Goal: Information Seeking & Learning: Learn about a topic

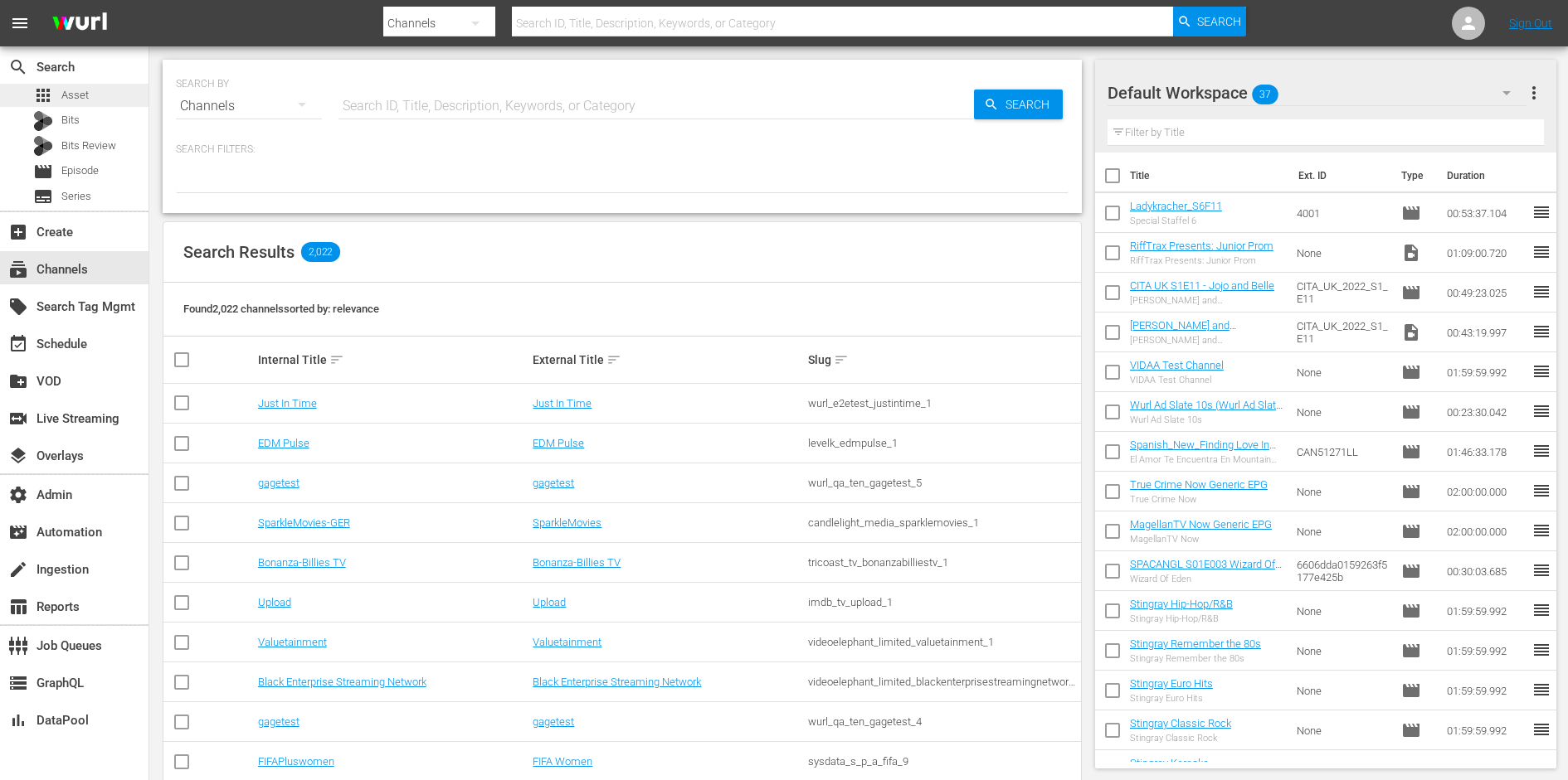
click at [84, 88] on span "Asset" at bounding box center [75, 96] width 28 height 17
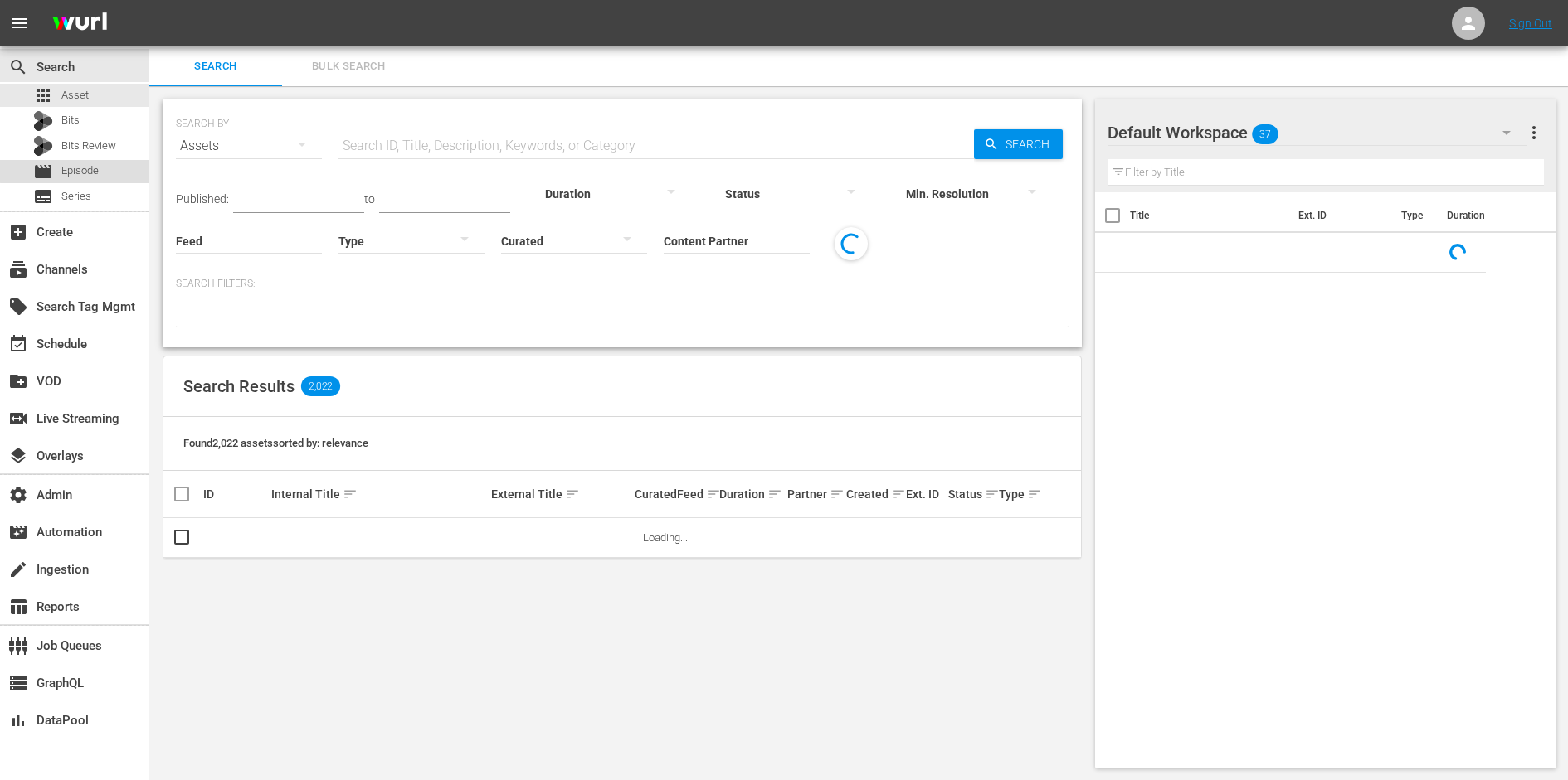
click at [87, 165] on span "Episode" at bounding box center [80, 171] width 38 height 17
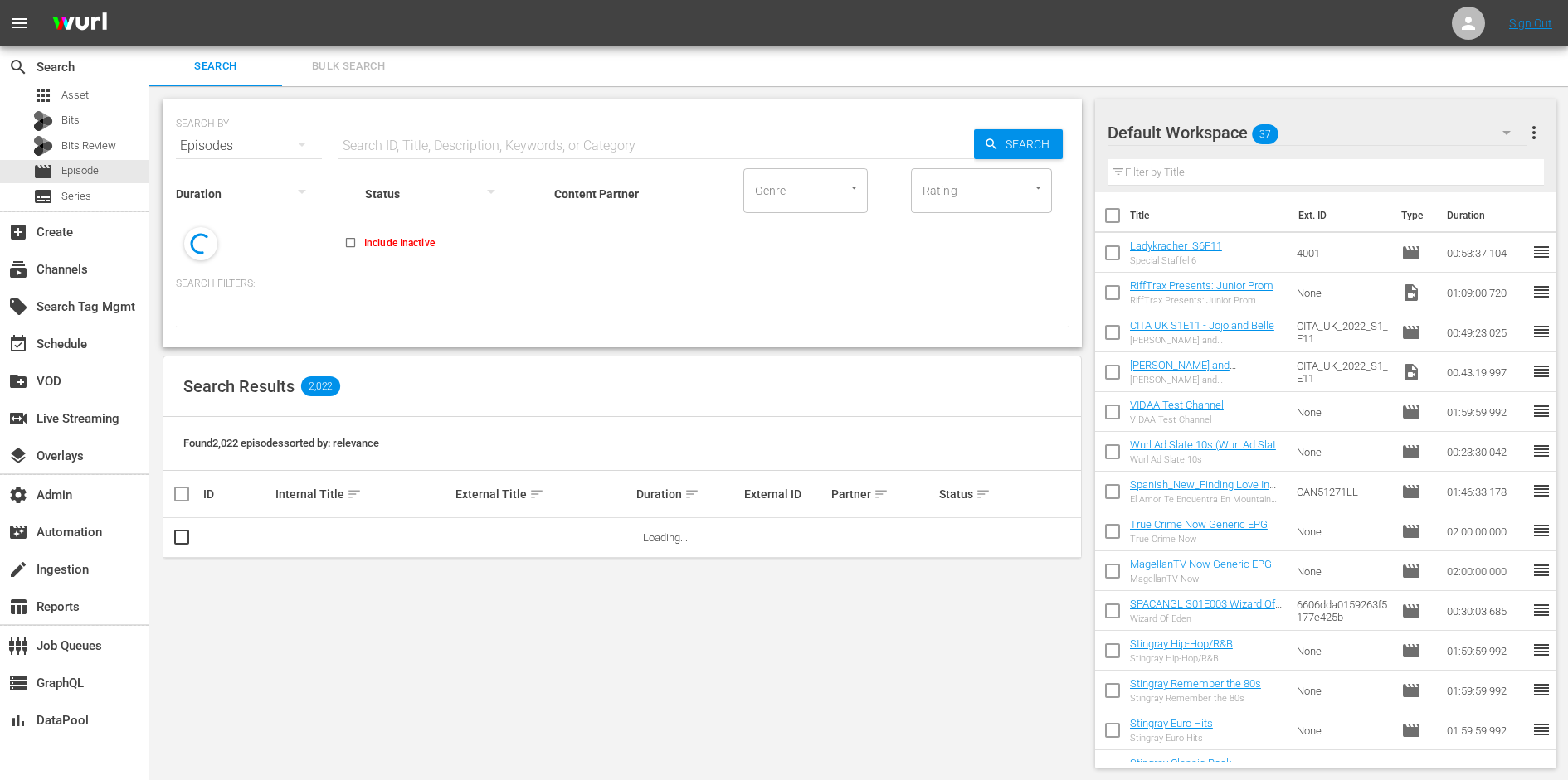
click at [389, 142] on input "text" at bounding box center [655, 145] width 635 height 40
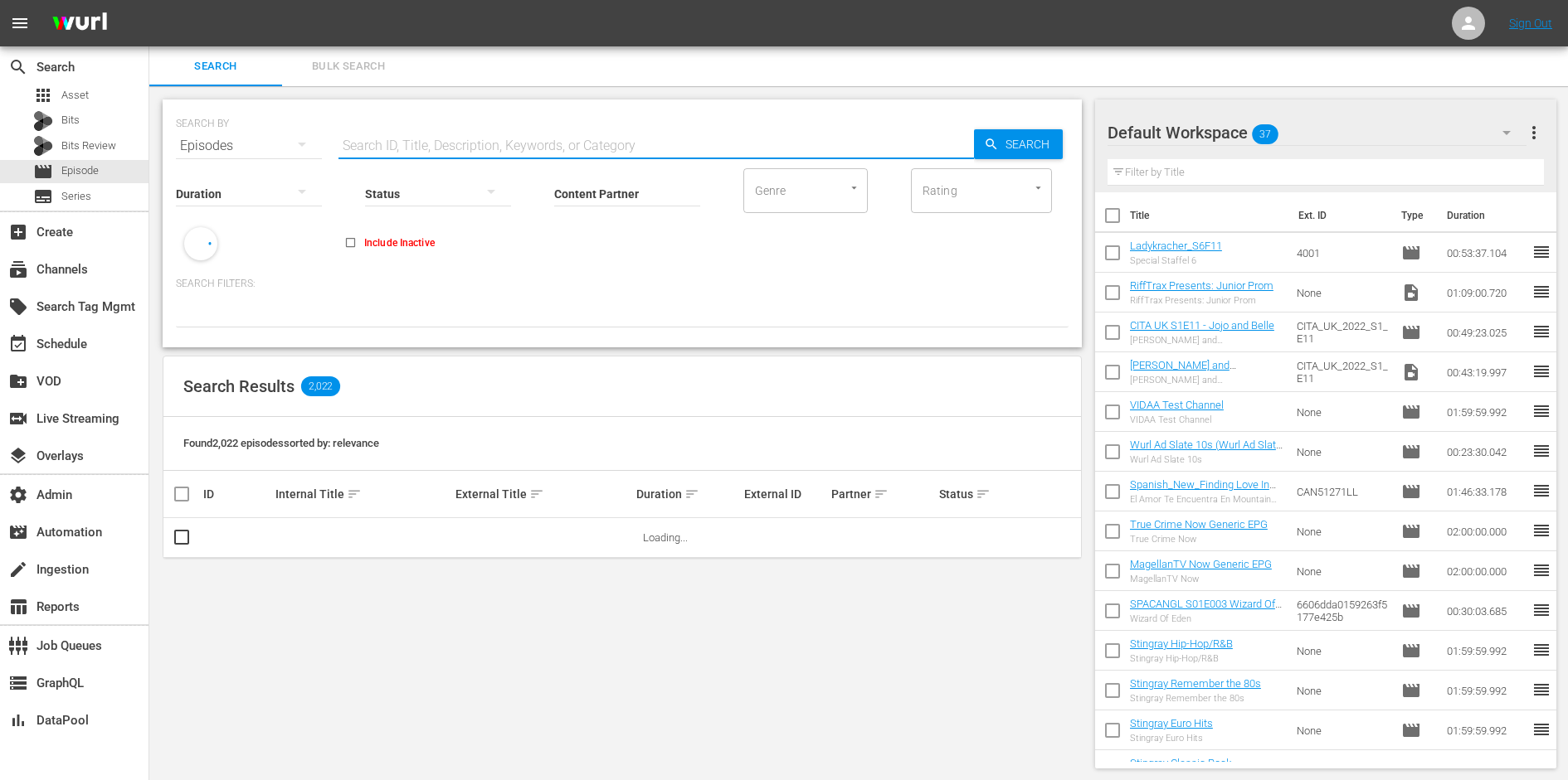
paste input "TMIENG0005"
type input "TMIENG0005"
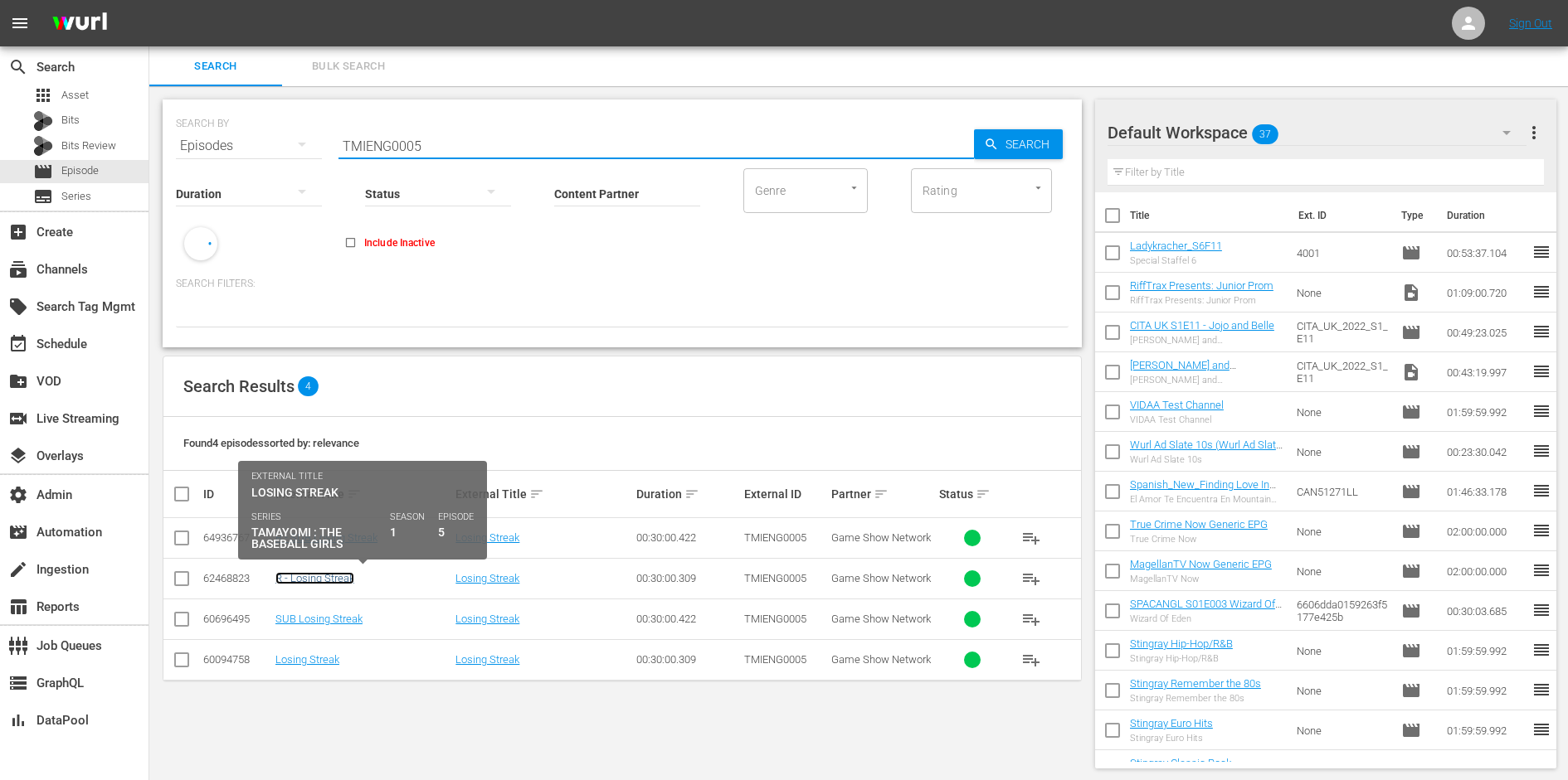
click at [303, 576] on link "R - Losing Streak" at bounding box center [315, 579] width 79 height 13
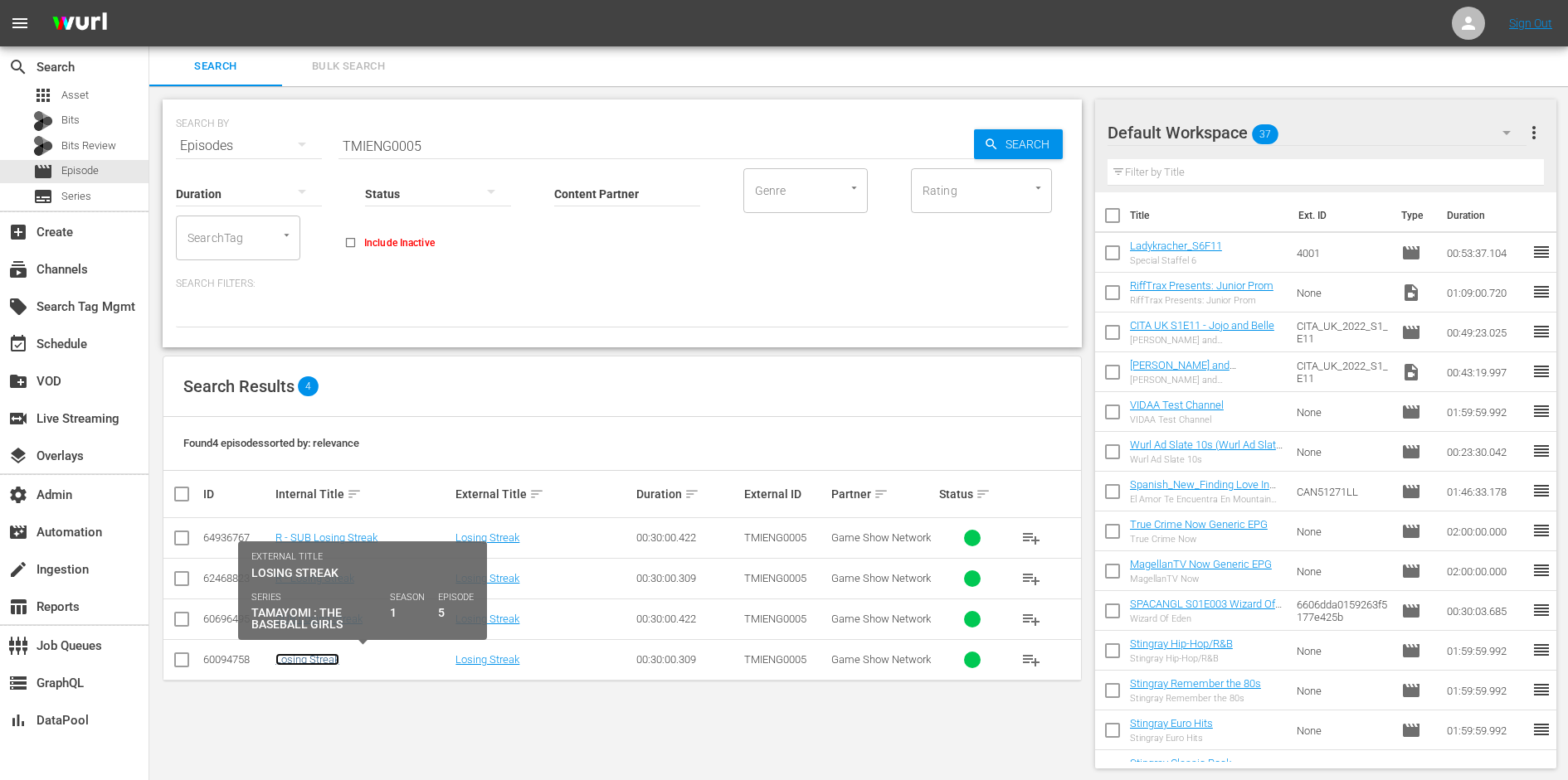
click at [320, 661] on link "Losing Streak" at bounding box center [307, 660] width 63 height 13
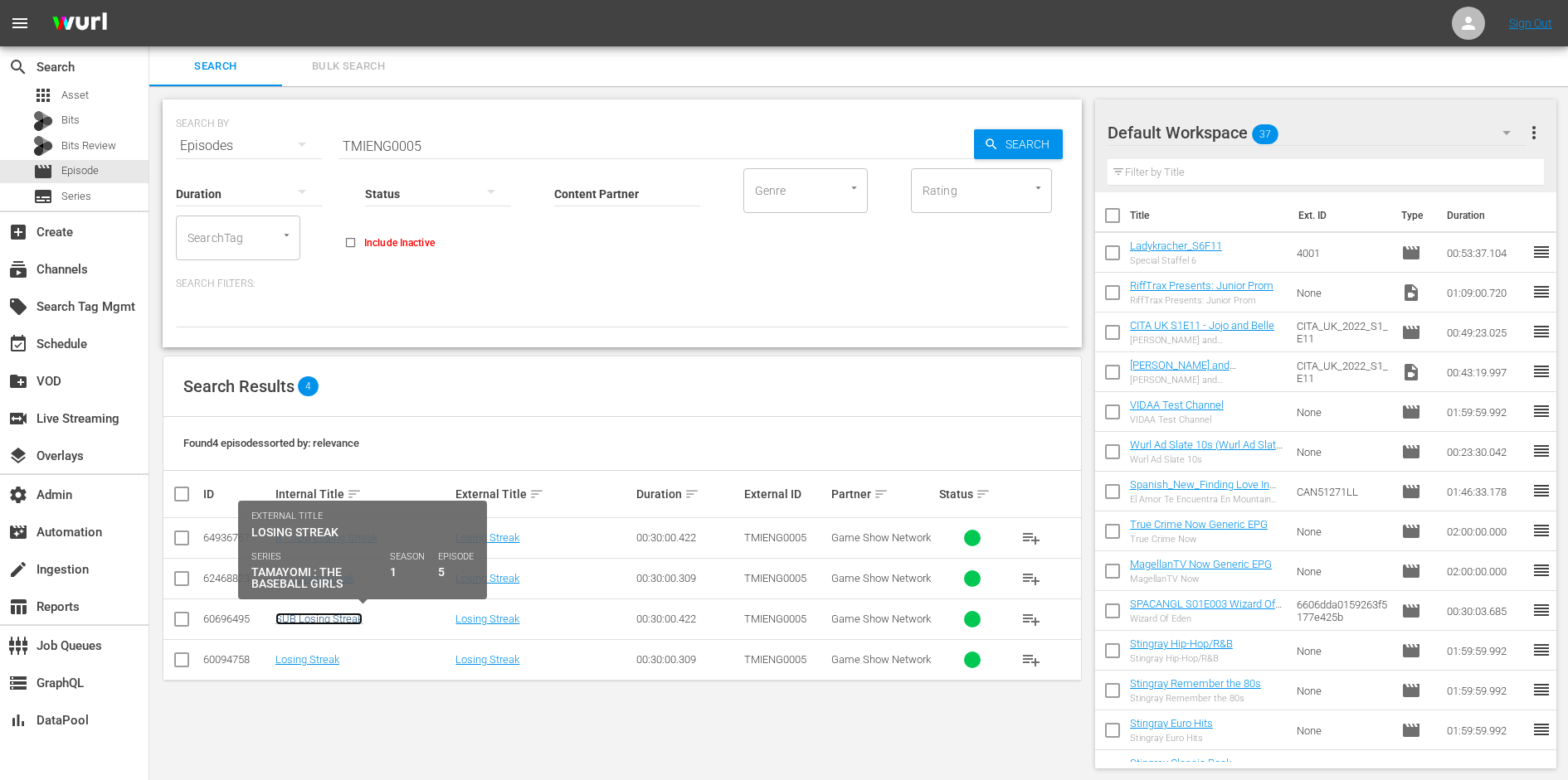
click at [327, 617] on link "SUB Losing Streak" at bounding box center [319, 619] width 87 height 13
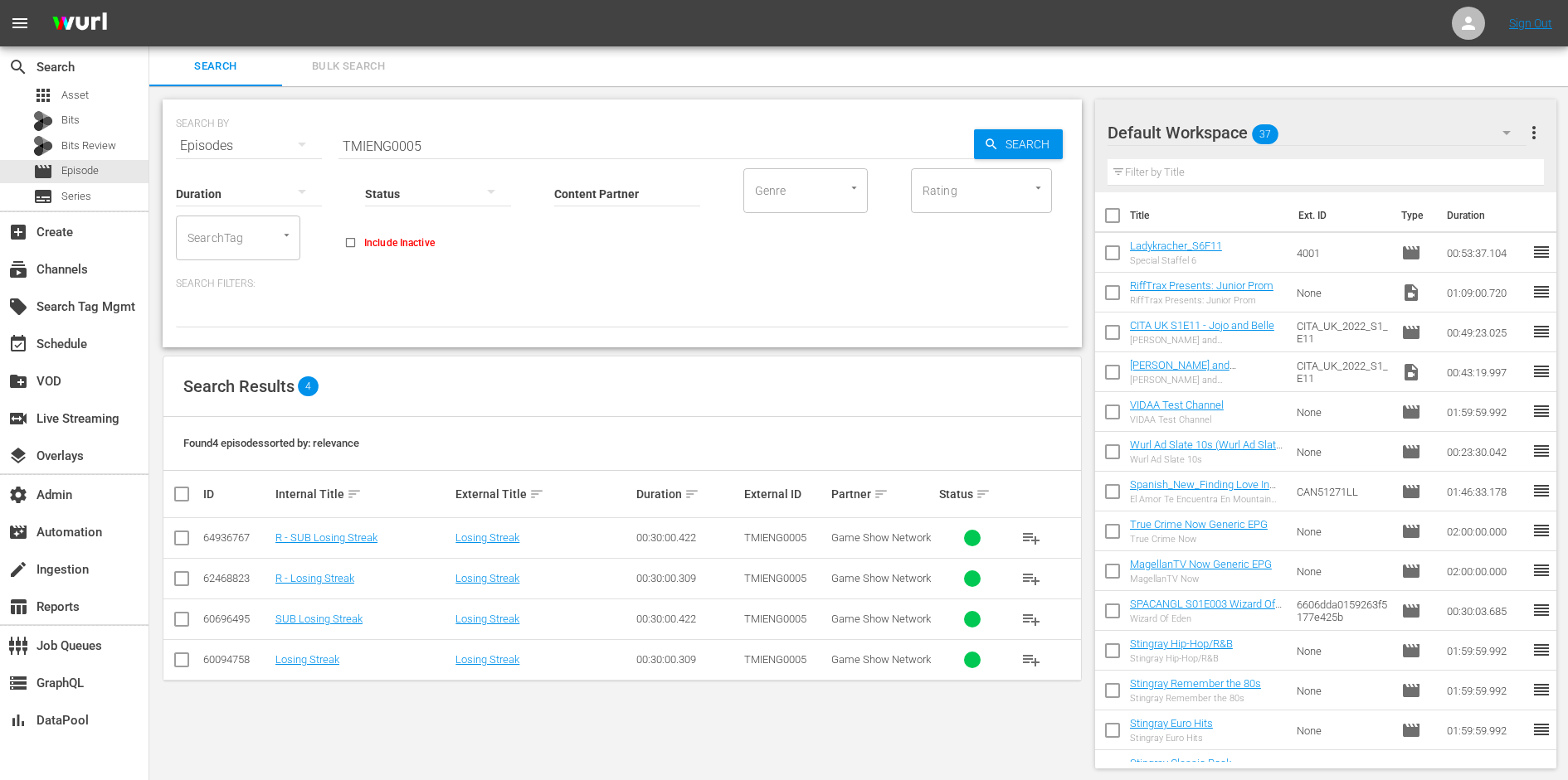
click at [706, 337] on div "SEARCH BY Search By Episodes Search ID, Title, Description, Keywords, or Catego…" at bounding box center [622, 223] width 919 height 248
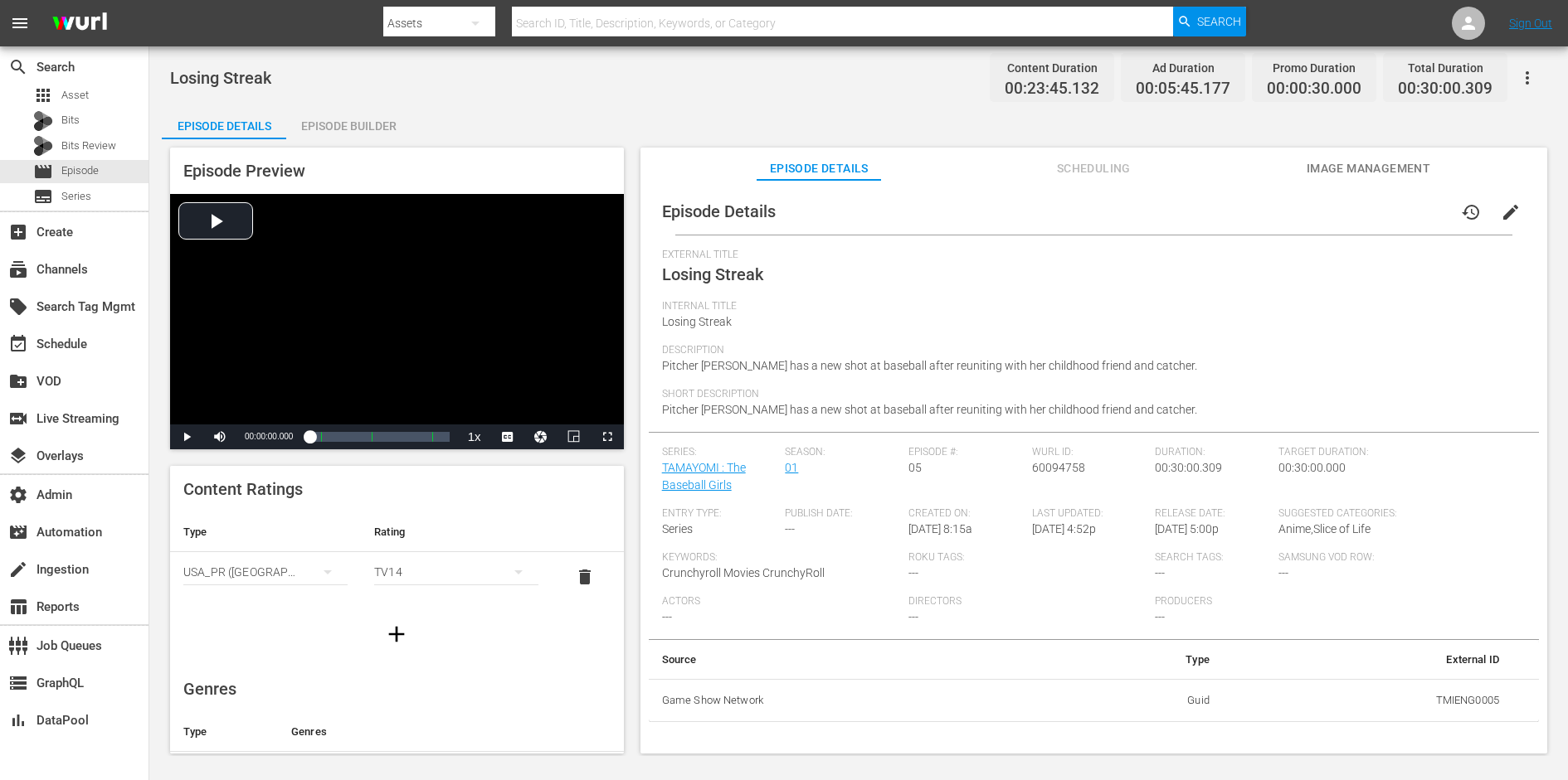
click at [1254, 624] on td "TMIENG0005" at bounding box center [1367, 700] width 290 height 43
copy td "TMIENG0005"
click at [633, 480] on div "Episode Preview Video Player is loading. Play Video Play Mute Current Time 00:0…" at bounding box center [858, 453] width 1393 height 627
click at [1254, 68] on icon "button" at bounding box center [1527, 78] width 20 height 20
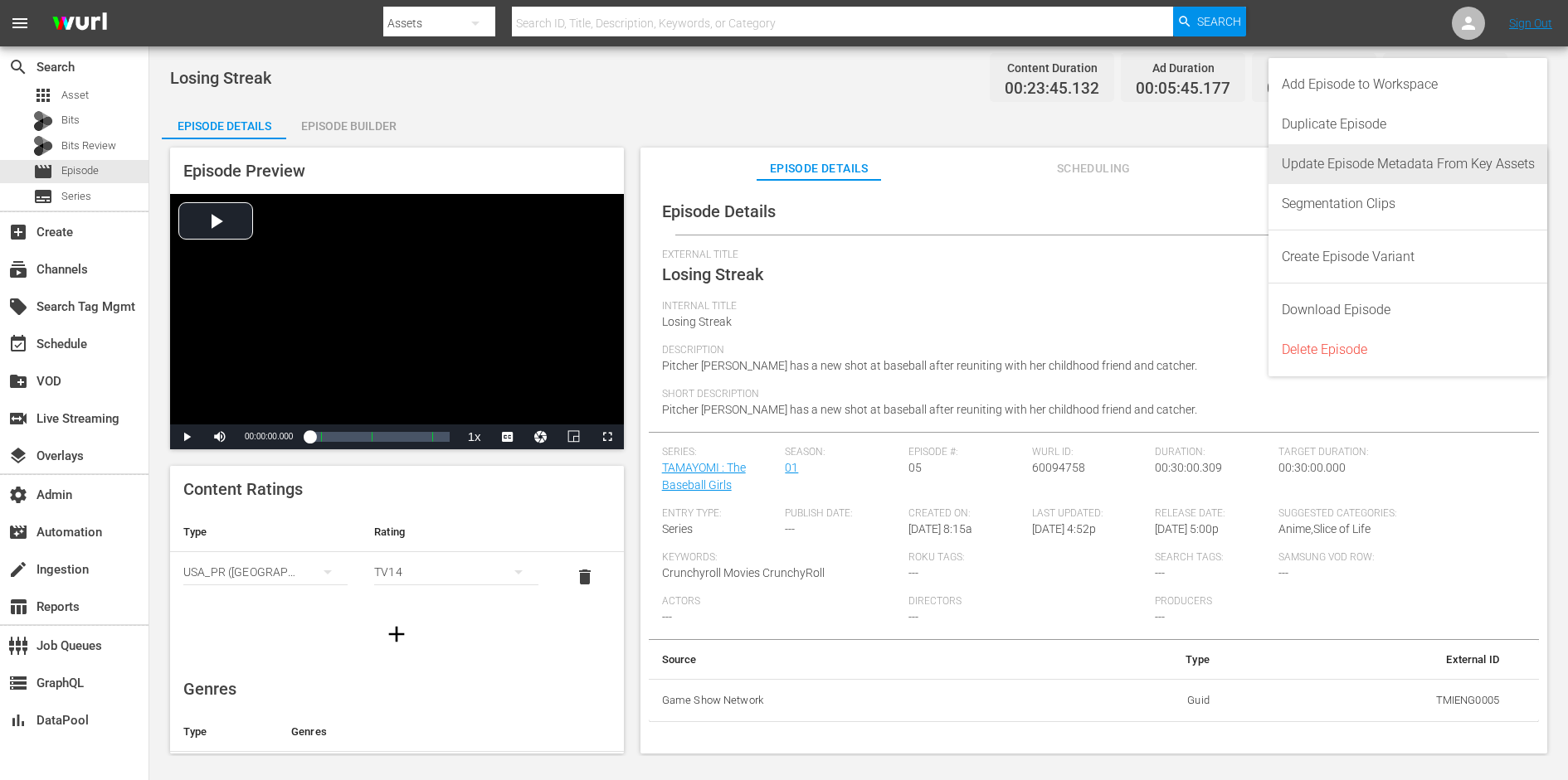
click at [1254, 168] on div "Update Episode Metadata From Key Assets" at bounding box center [1407, 164] width 253 height 40
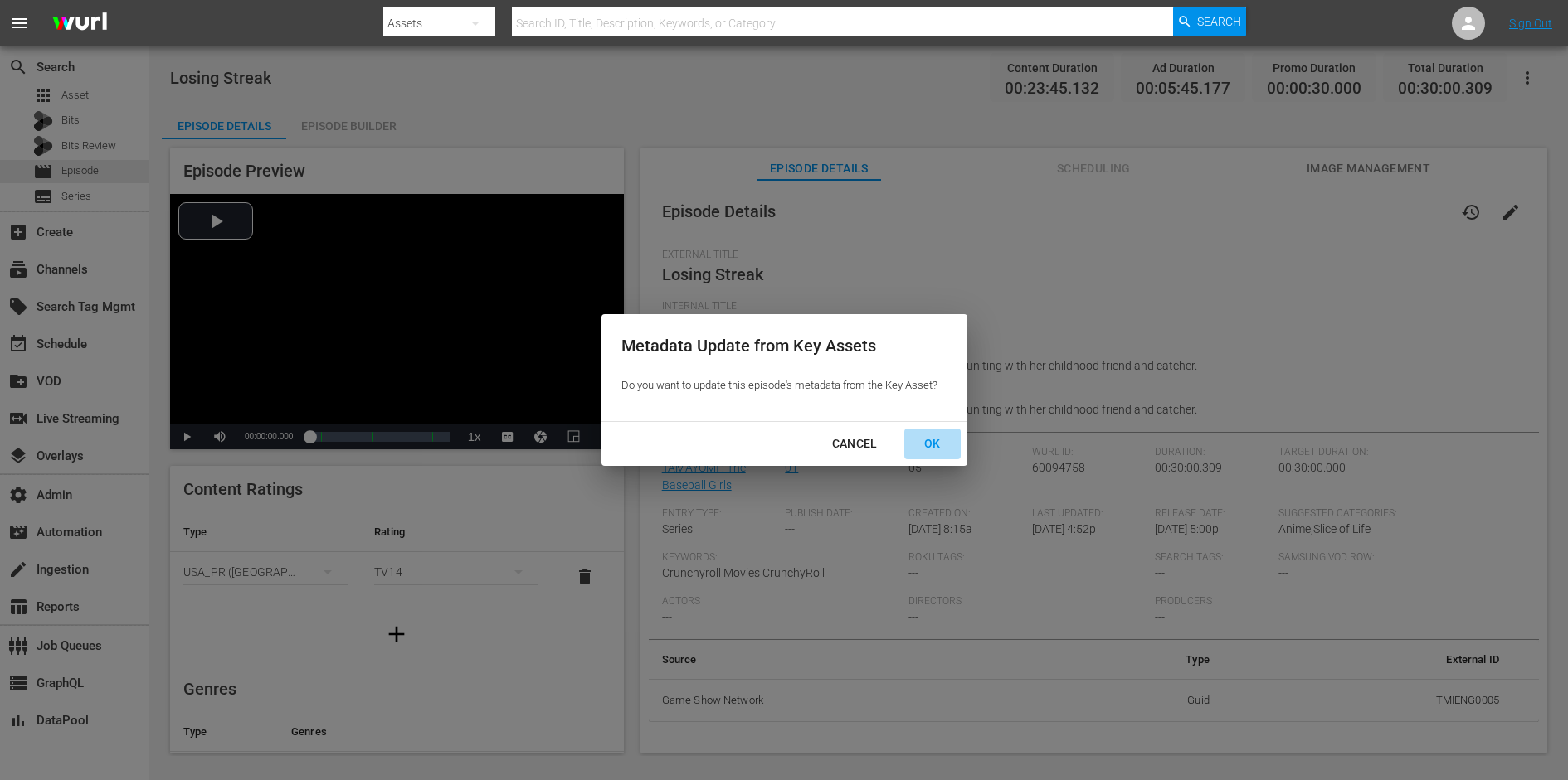
click at [928, 440] on div "OK" at bounding box center [932, 444] width 43 height 21
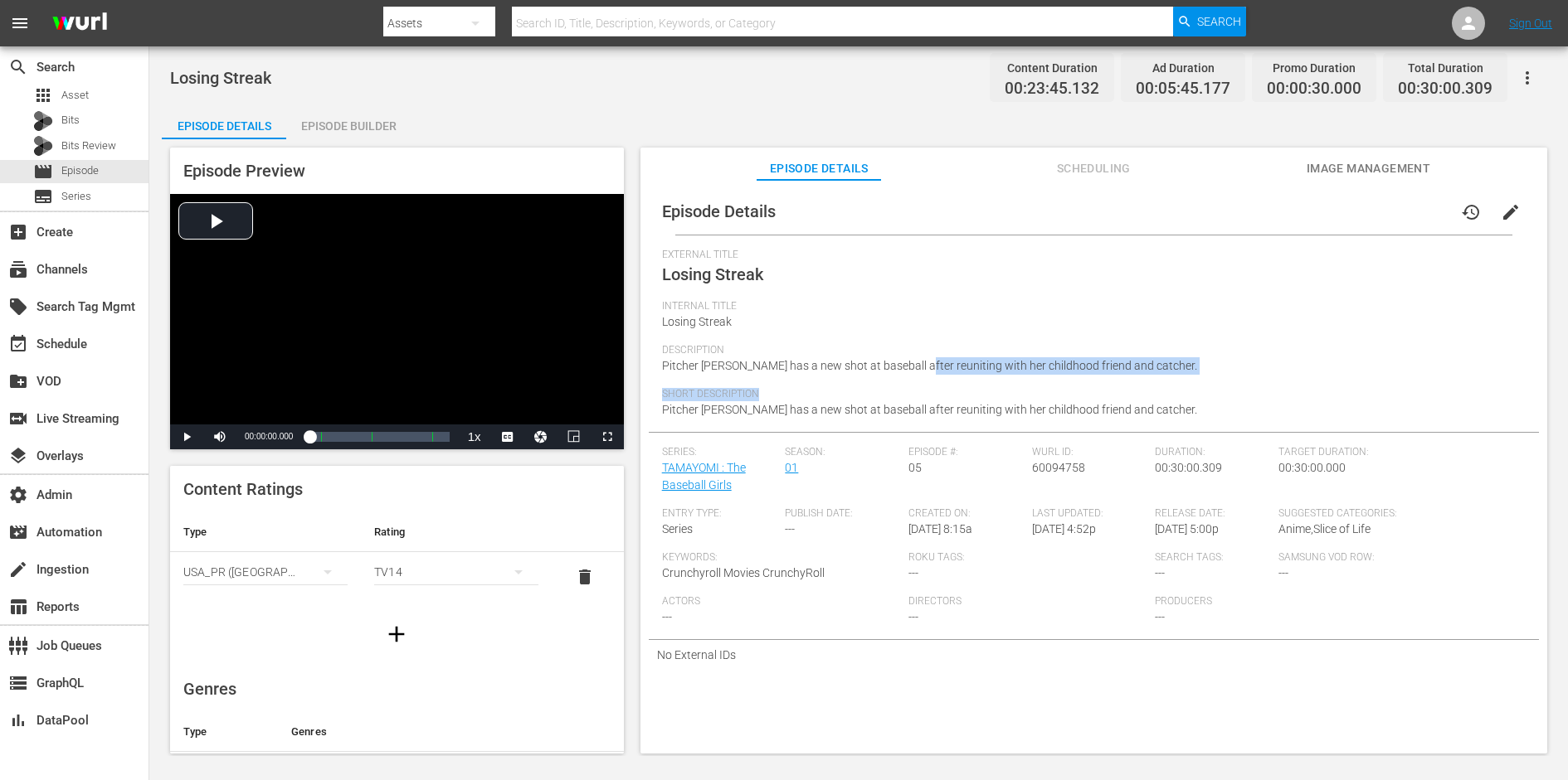
drag, startPoint x: 922, startPoint y: 365, endPoint x: 923, endPoint y: 399, distance: 34.0
click at [923, 399] on div "External Title Losing Streak Internal Title Losing Streak Description Pitcher Y…" at bounding box center [1093, 340] width 863 height 183
click at [923, 399] on span "Short Description" at bounding box center [1089, 394] width 855 height 13
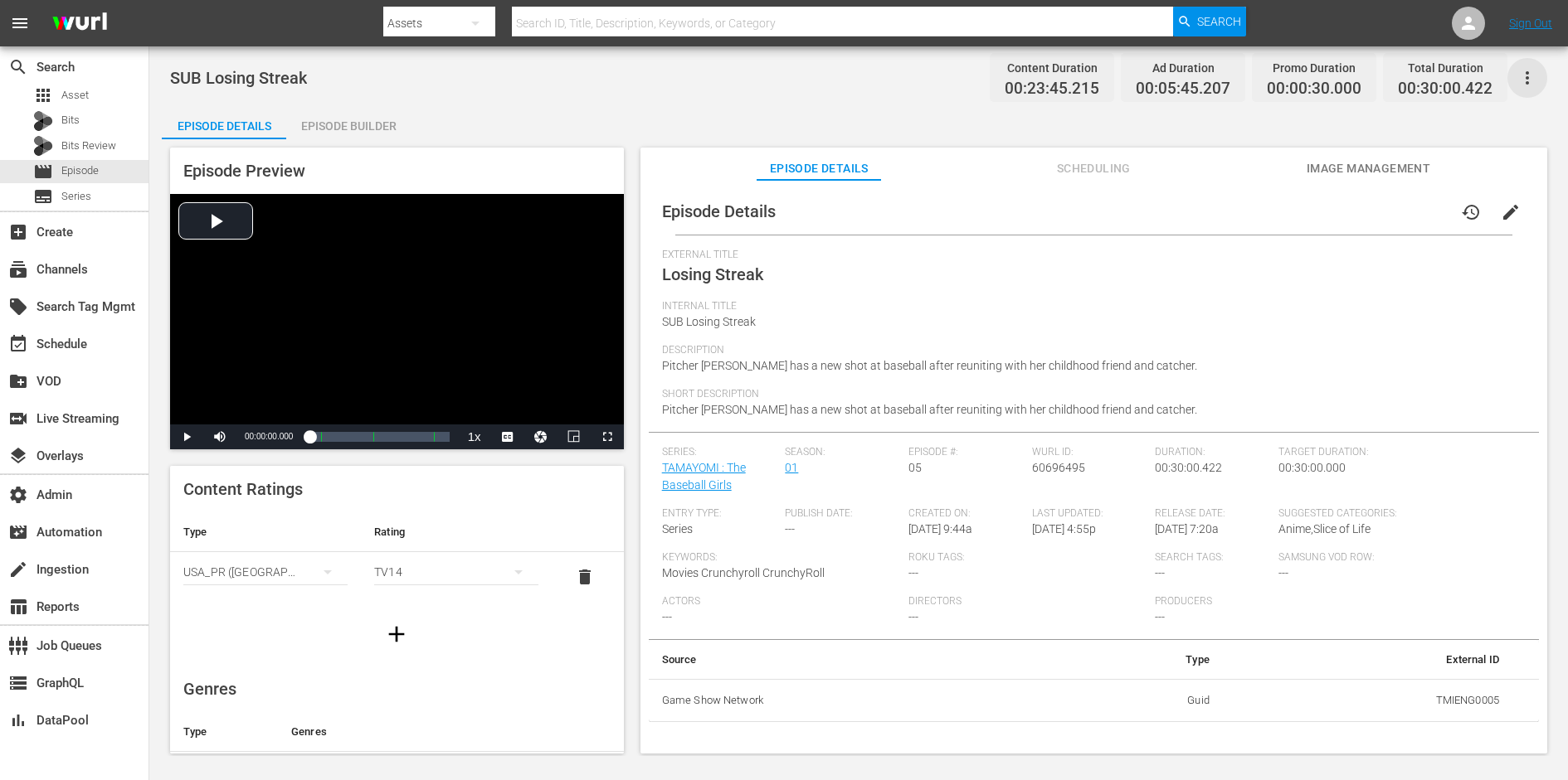
click at [1529, 85] on icon "button" at bounding box center [1527, 78] width 20 height 20
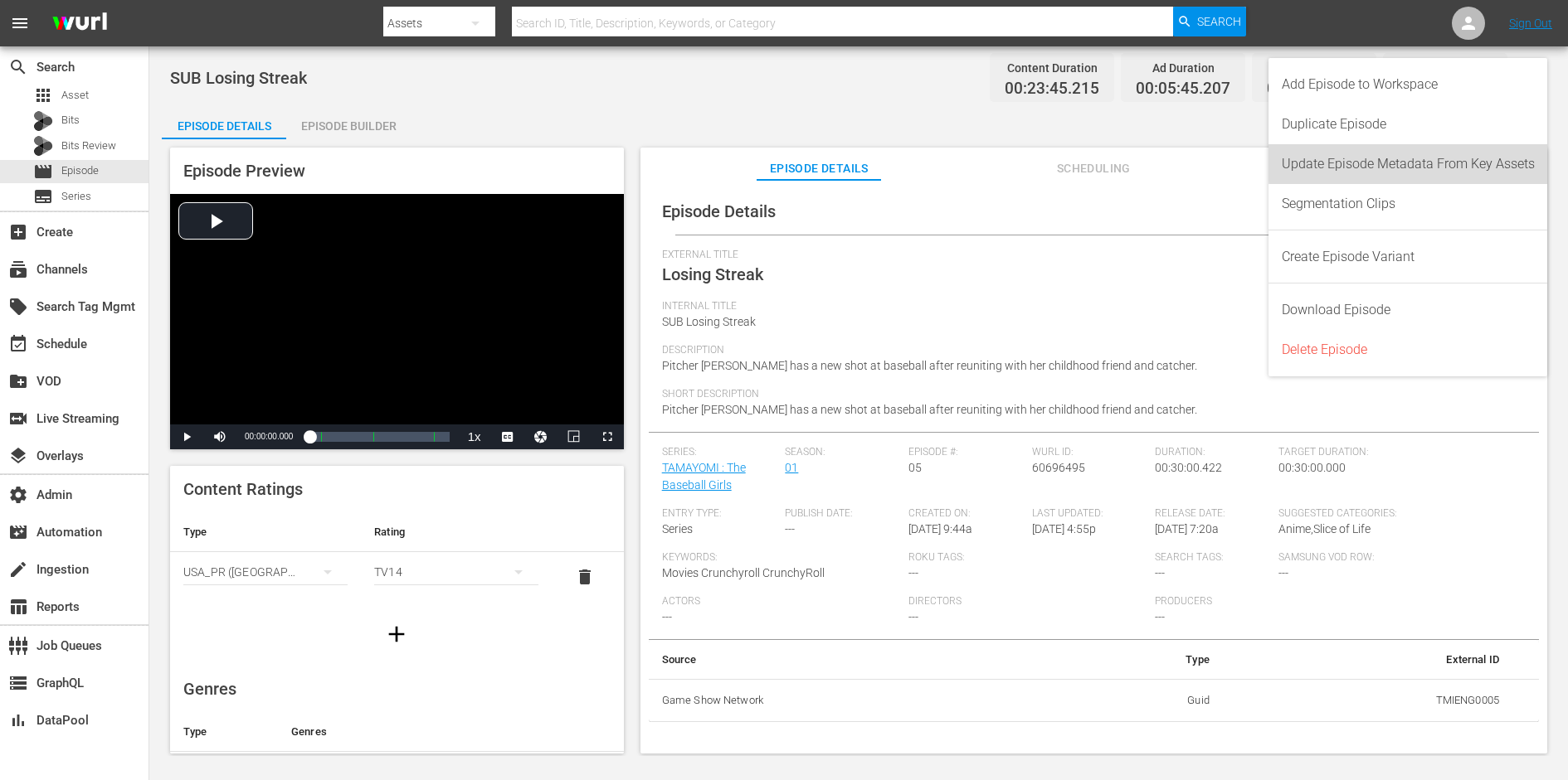
click at [1483, 161] on div "Update Episode Metadata From Key Assets" at bounding box center [1407, 164] width 253 height 40
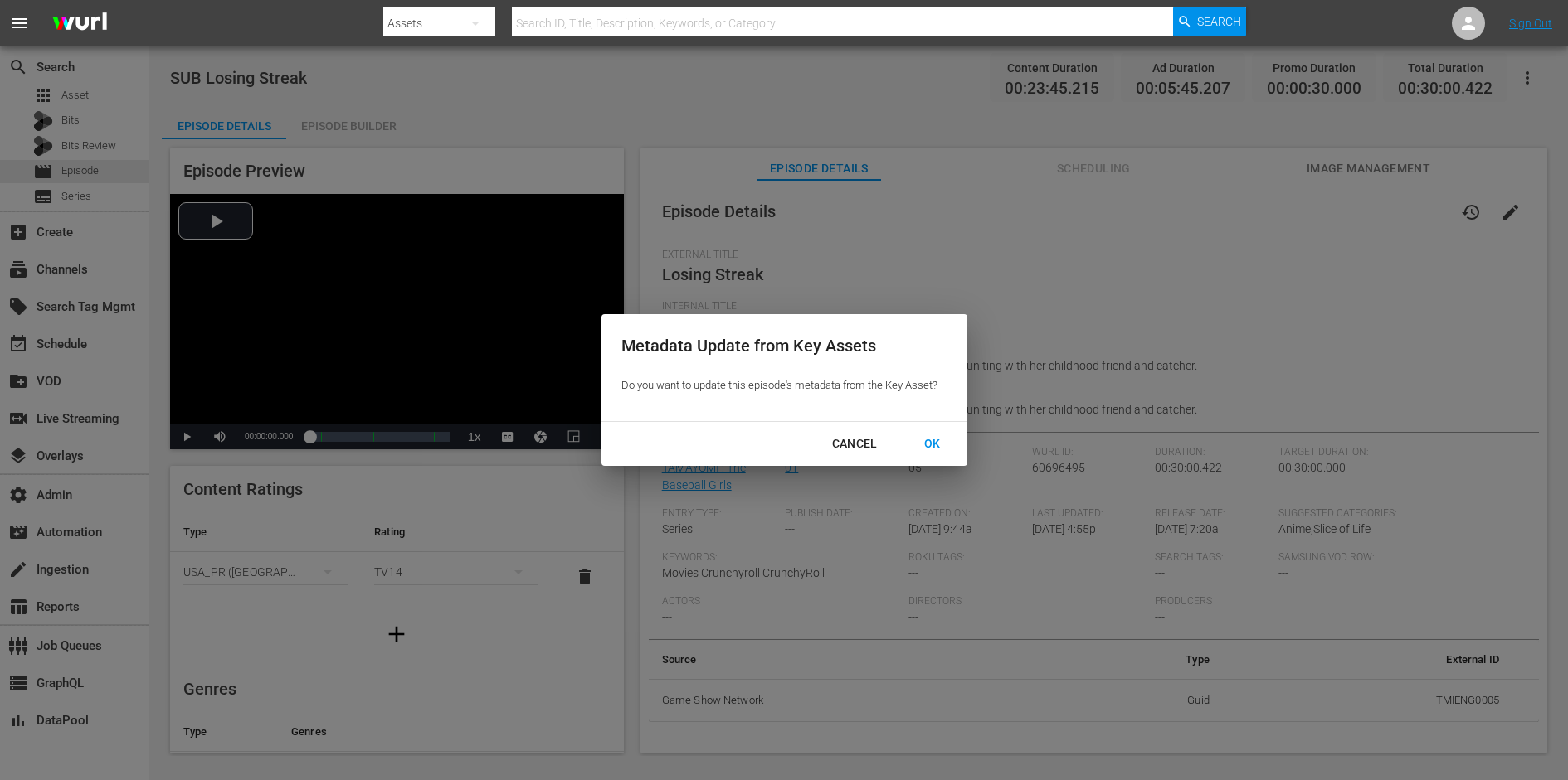
click at [934, 446] on div "OK" at bounding box center [932, 444] width 43 height 21
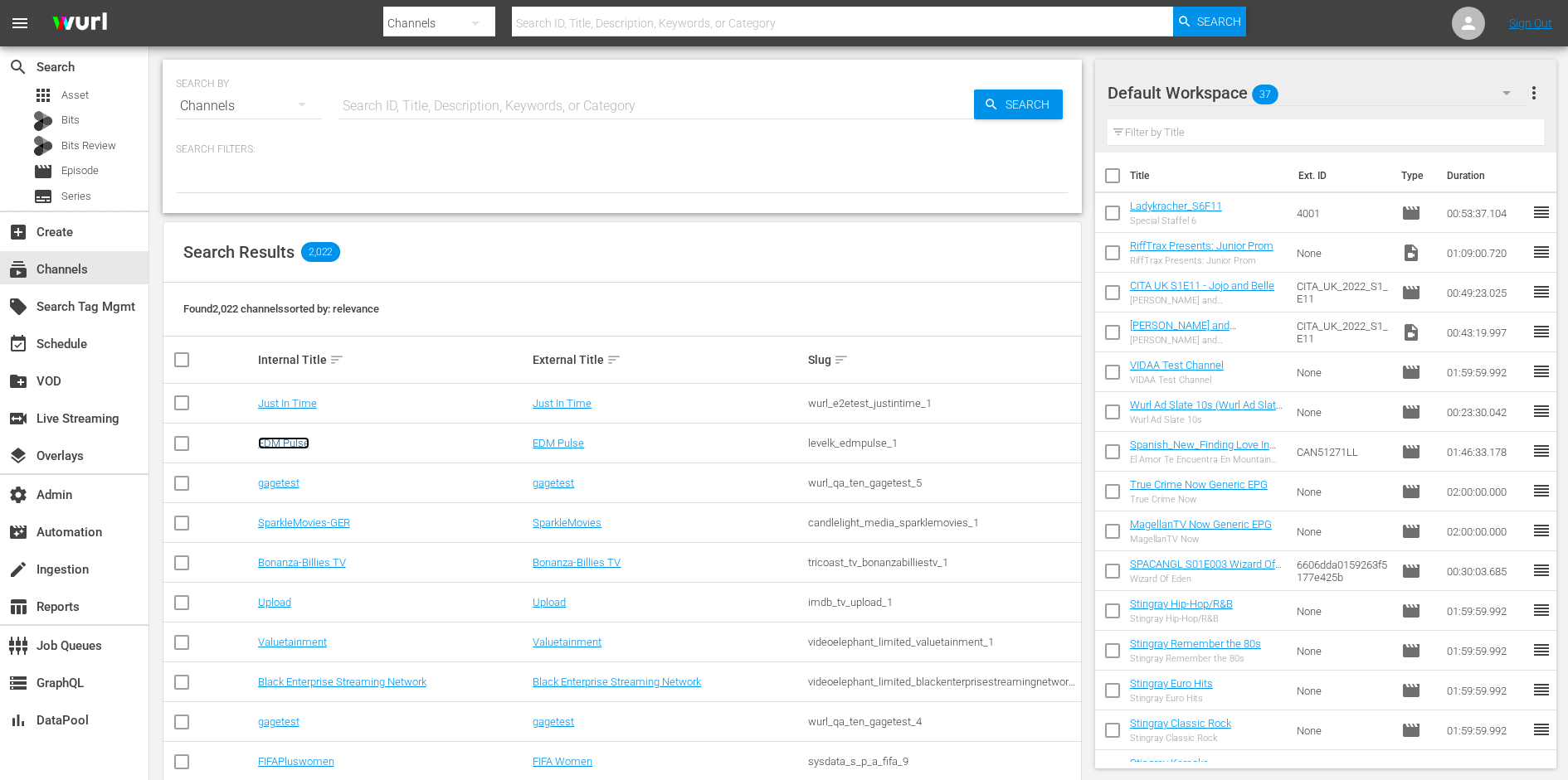
click at [278, 437] on link "EDM Pulse" at bounding box center [284, 444] width 51 height 13
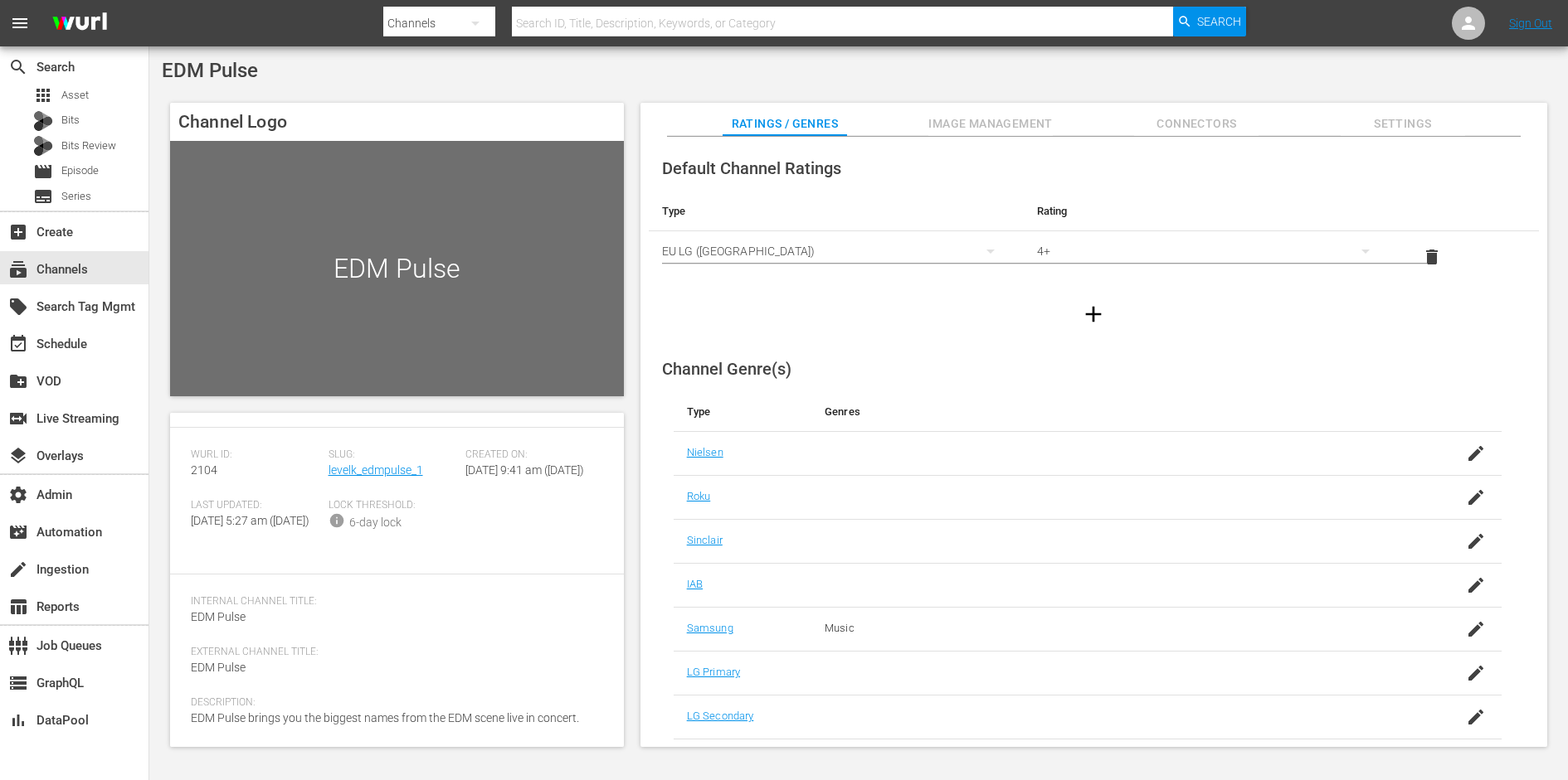
click at [975, 119] on span "Image Management" at bounding box center [990, 124] width 124 height 21
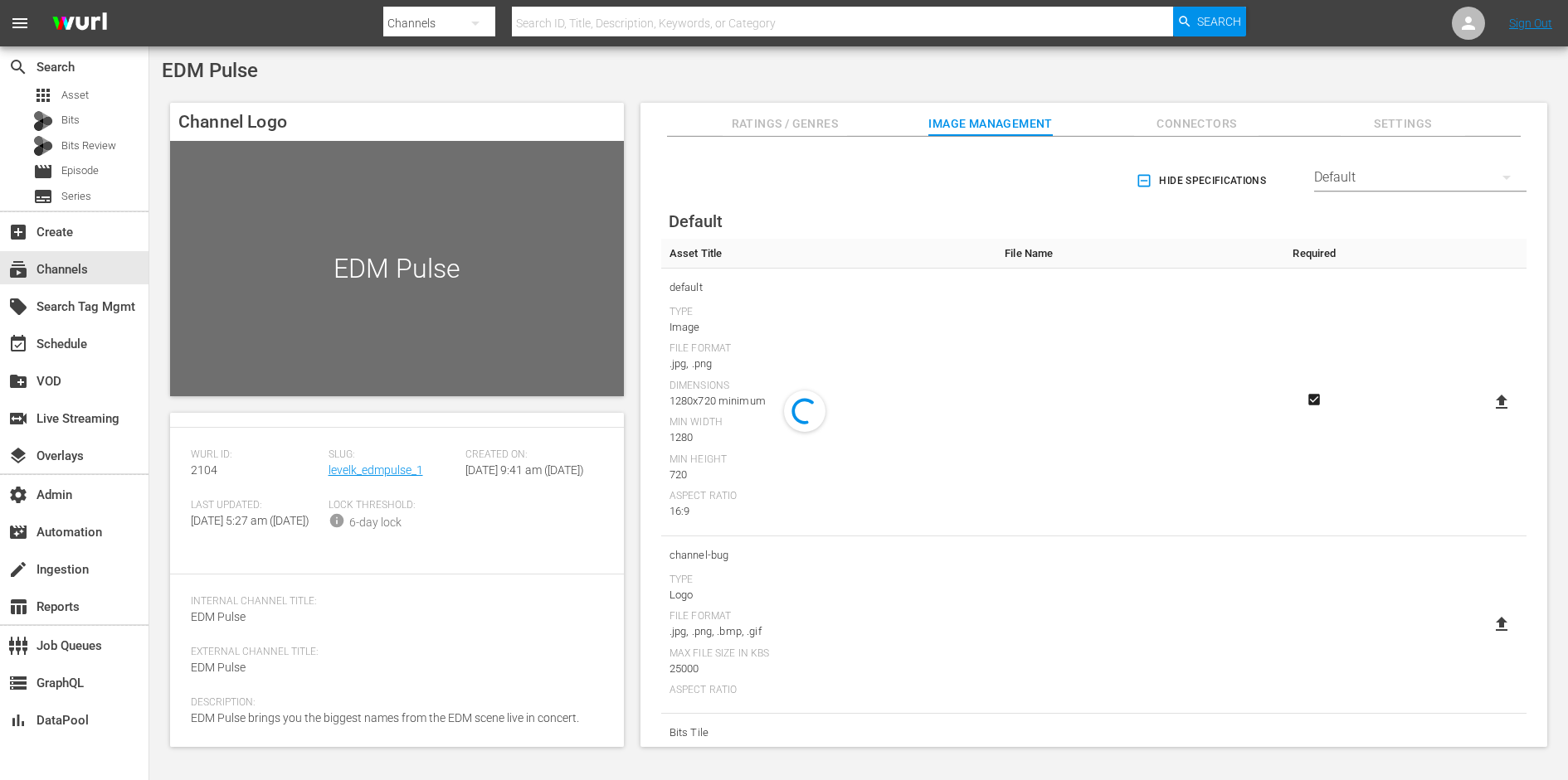
click at [1162, 122] on span "Connectors" at bounding box center [1196, 124] width 124 height 21
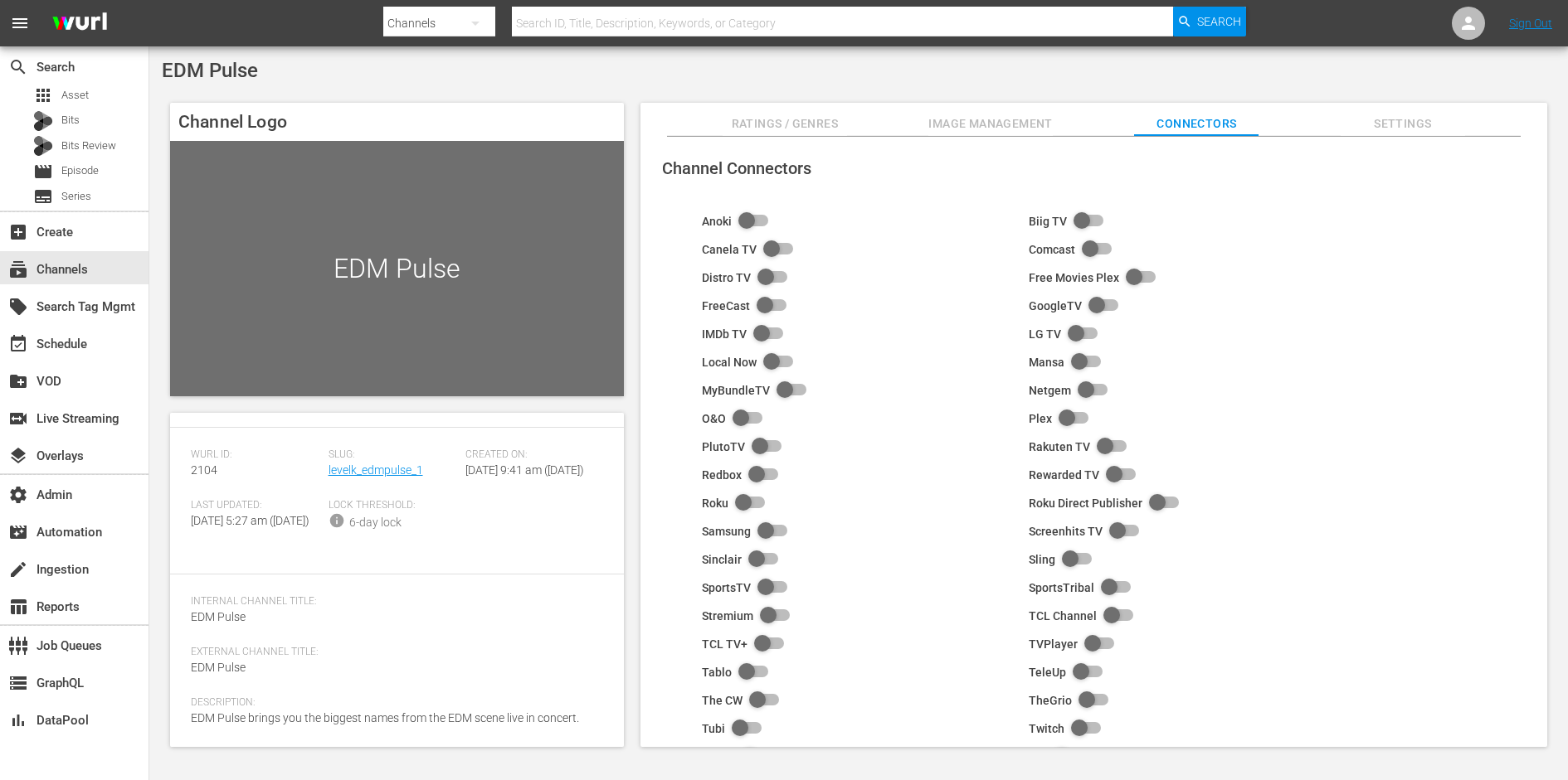
click at [1397, 102] on div "Channel Logo EDM Pulse Channel Details edit Wurl ID: 2104 Slug: levelk_edmpulse…" at bounding box center [858, 416] width 1393 height 644
click at [1397, 107] on button "Settings" at bounding box center [1402, 119] width 124 height 33
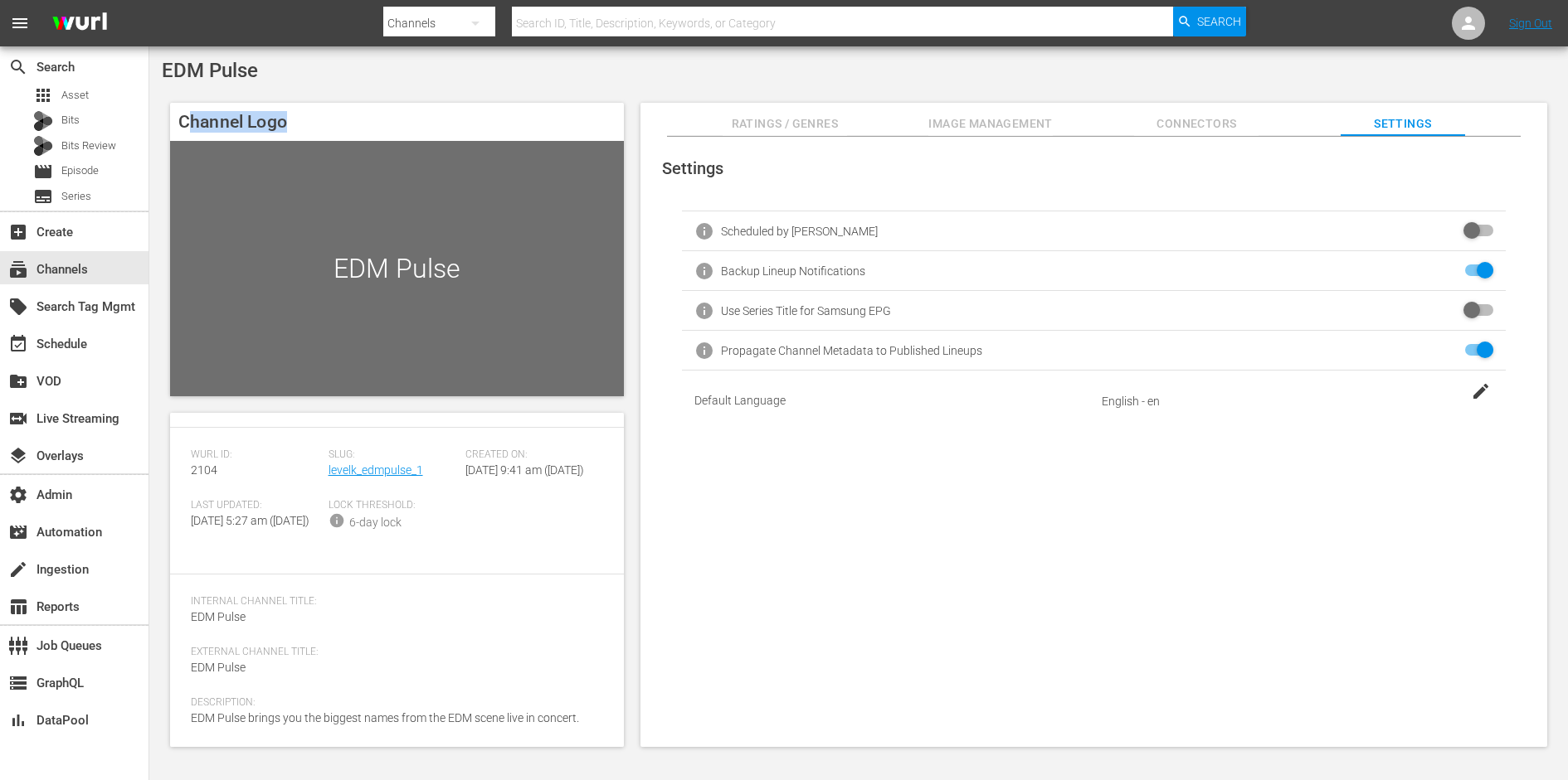
drag, startPoint x: 190, startPoint y: 123, endPoint x: 295, endPoint y: 123, distance: 105.0
click at [295, 123] on h4 "Channel Logo" at bounding box center [397, 122] width 454 height 39
drag, startPoint x: 200, startPoint y: 126, endPoint x: 269, endPoint y: 126, distance: 69.0
click at [269, 126] on h4 "Channel Logo" at bounding box center [397, 122] width 454 height 39
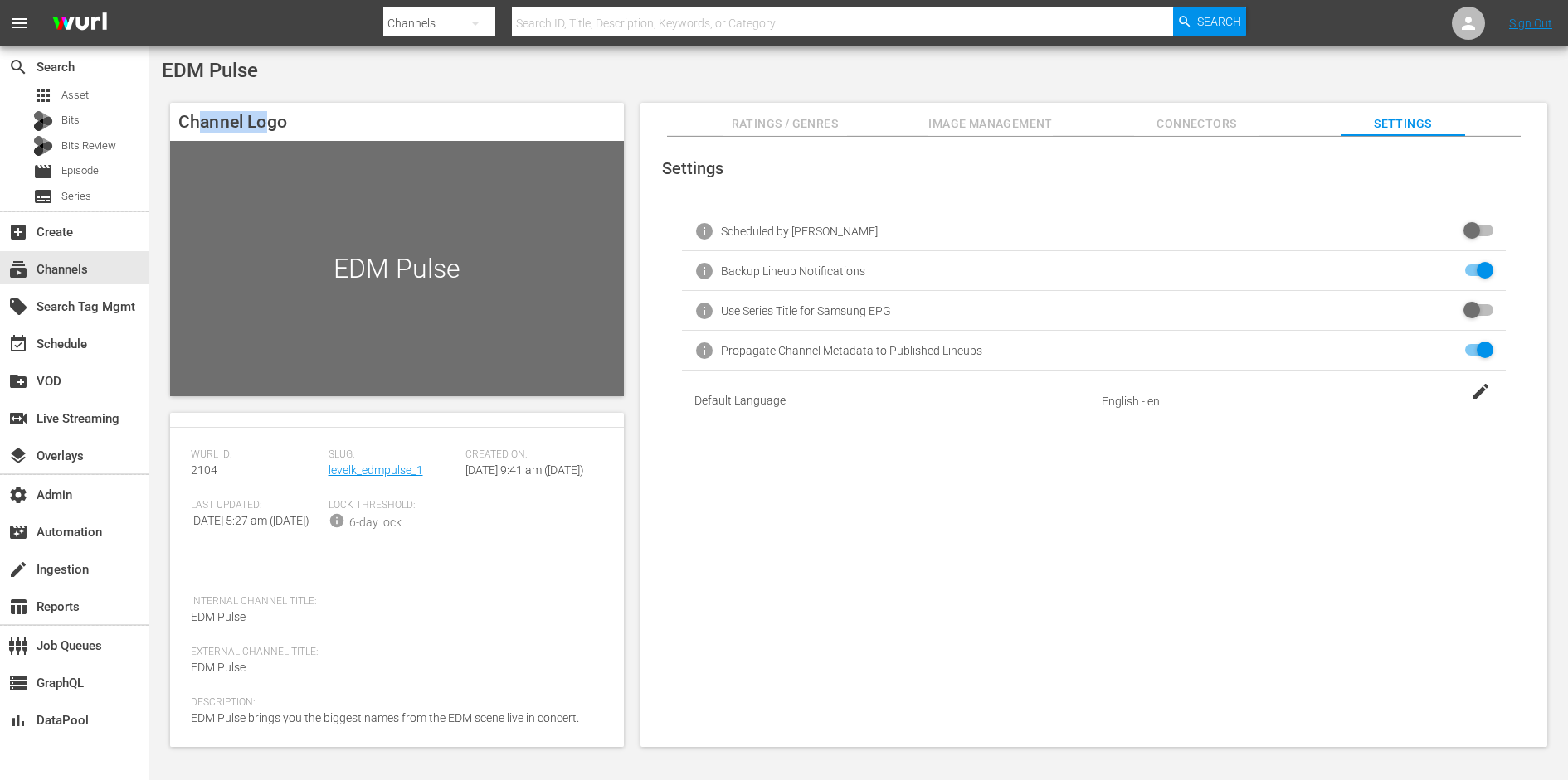
click at [269, 126] on h4 "Channel Logo" at bounding box center [397, 122] width 454 height 39
drag, startPoint x: 207, startPoint y: 121, endPoint x: 281, endPoint y: 121, distance: 74.0
click at [281, 121] on h4 "Channel Logo" at bounding box center [397, 122] width 454 height 39
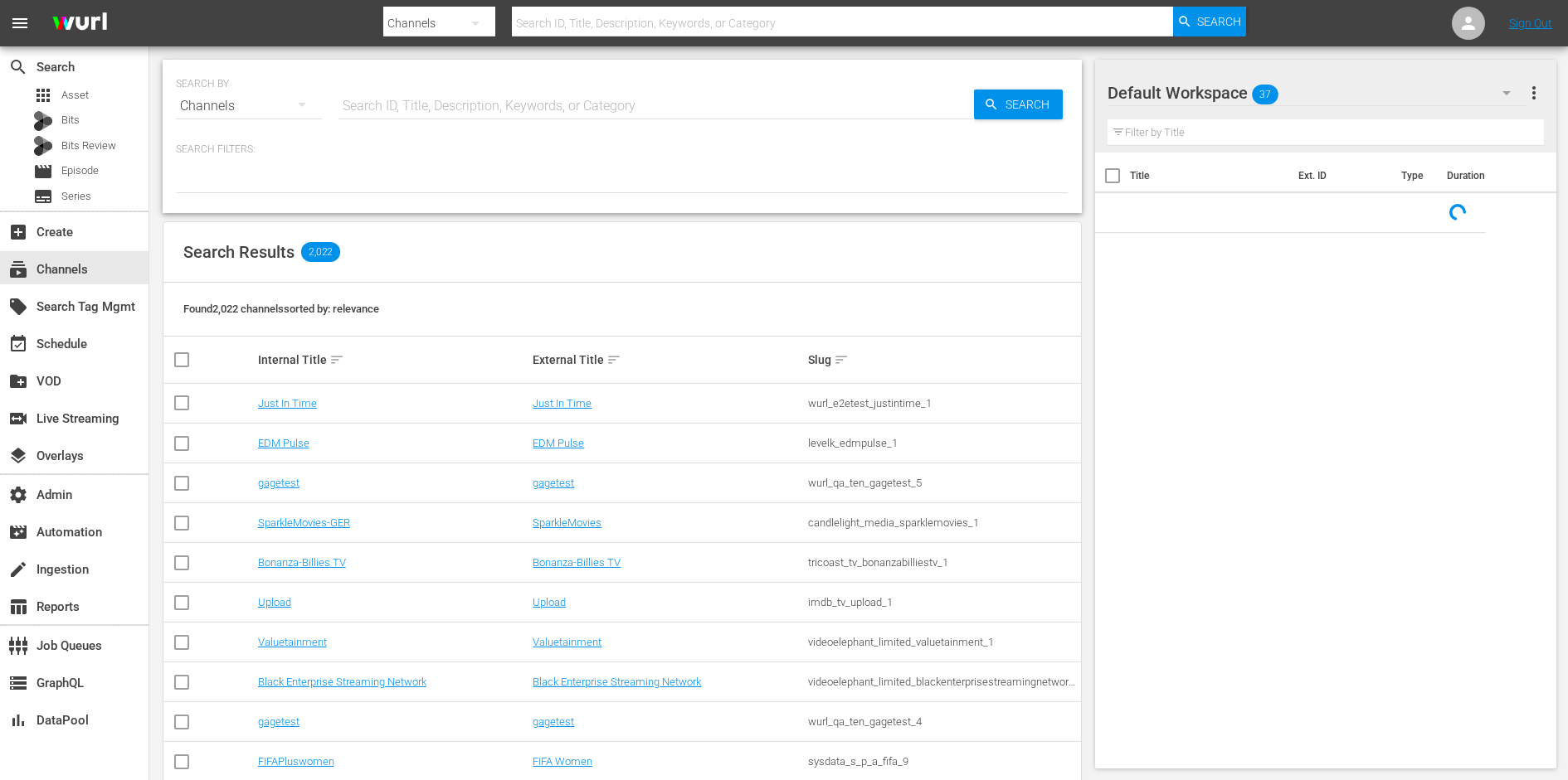
click at [426, 113] on input "text" at bounding box center [655, 106] width 635 height 40
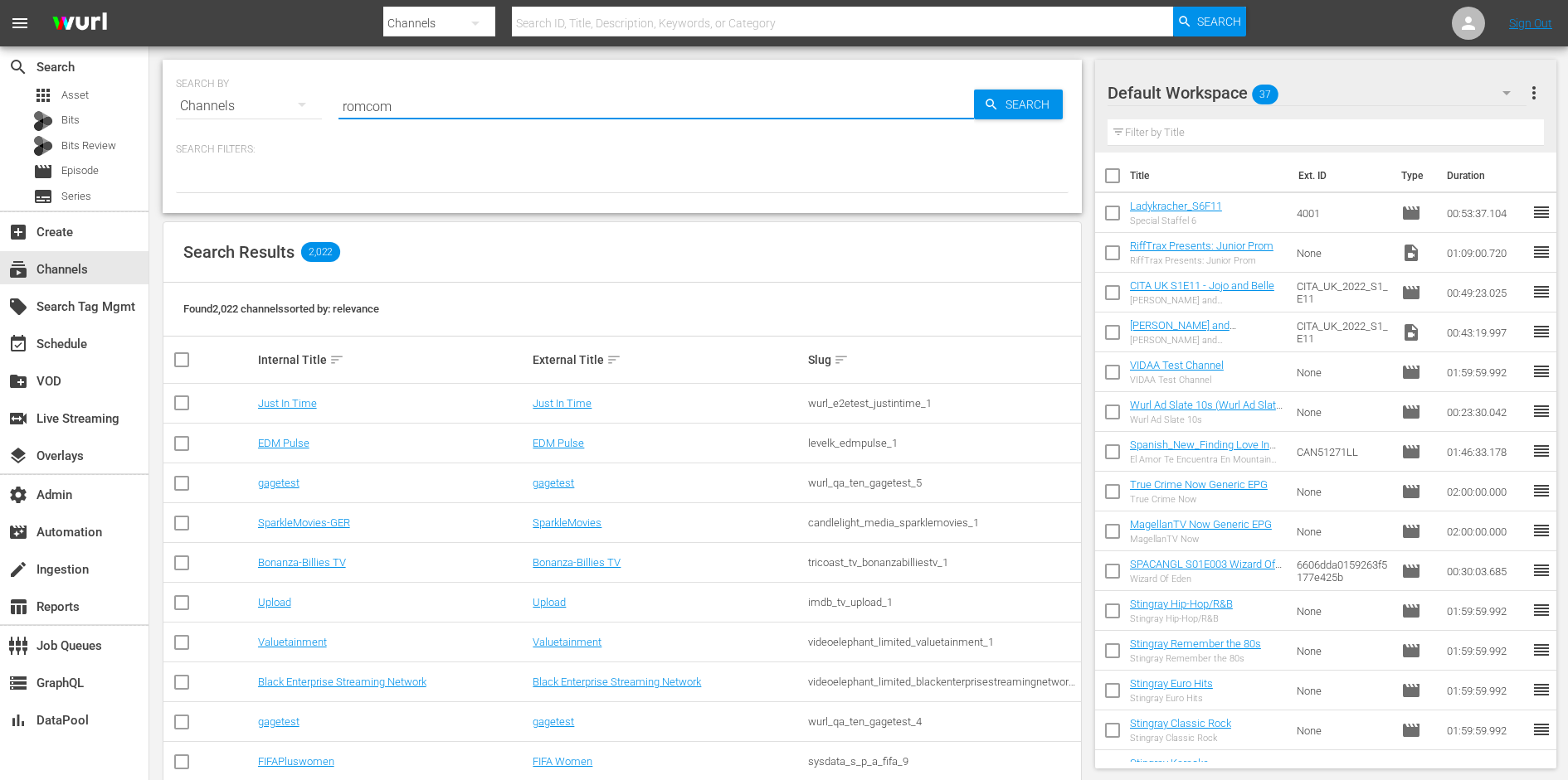
type input "romcom"
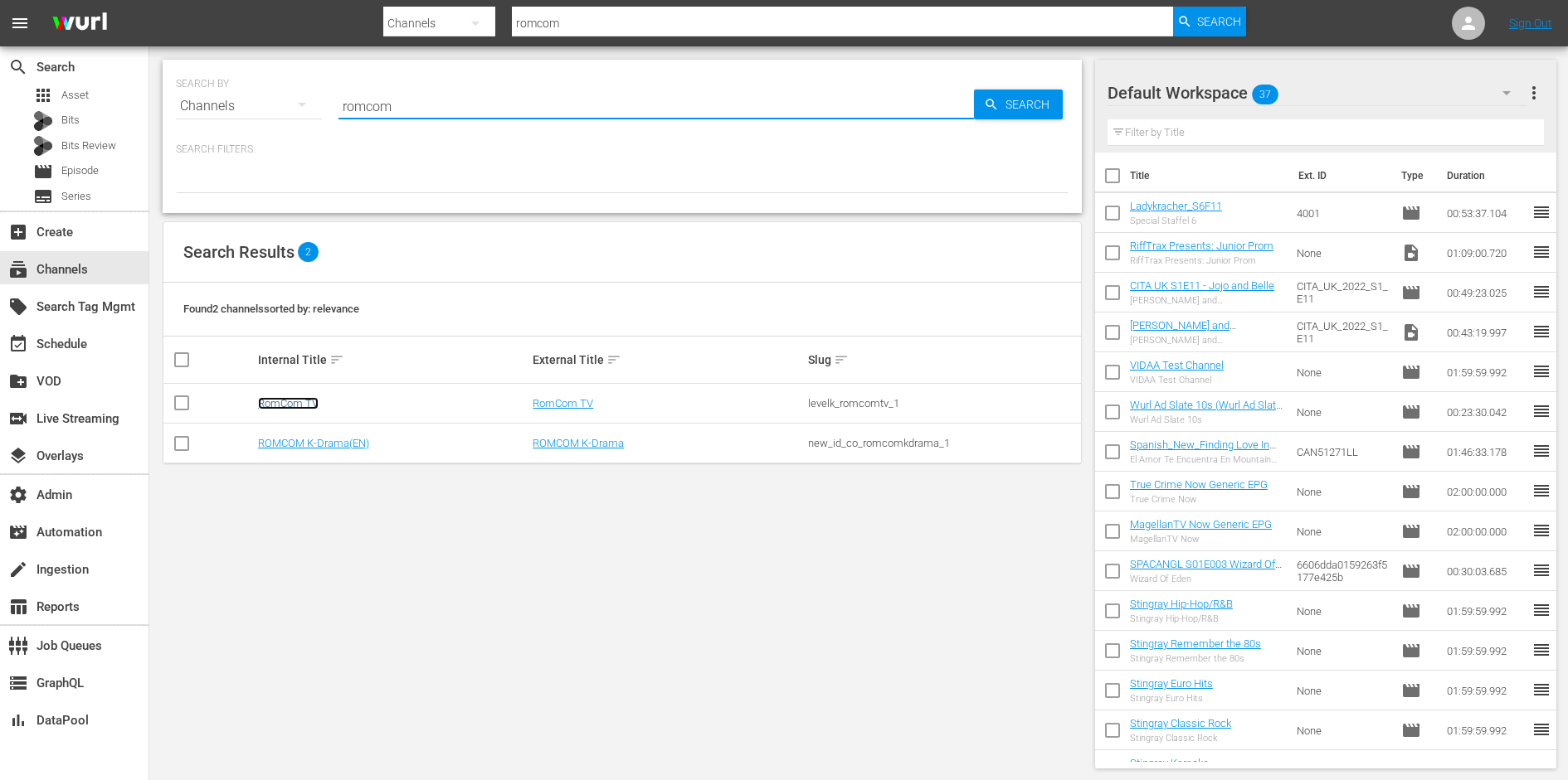
click at [283, 402] on link "RomCom TV" at bounding box center [289, 403] width 61 height 13
